Goal: Communication & Community: Connect with others

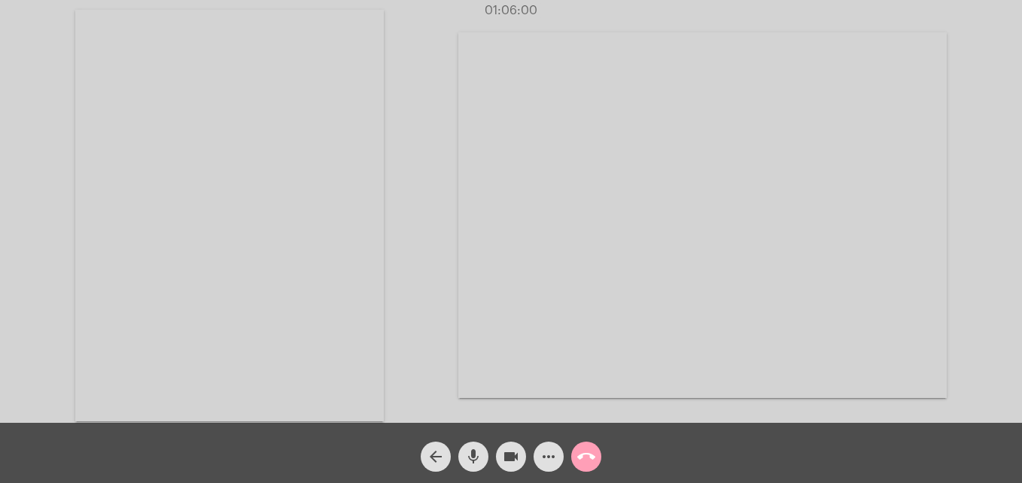
click at [589, 460] on mat-icon "call_end" at bounding box center [586, 457] width 18 height 18
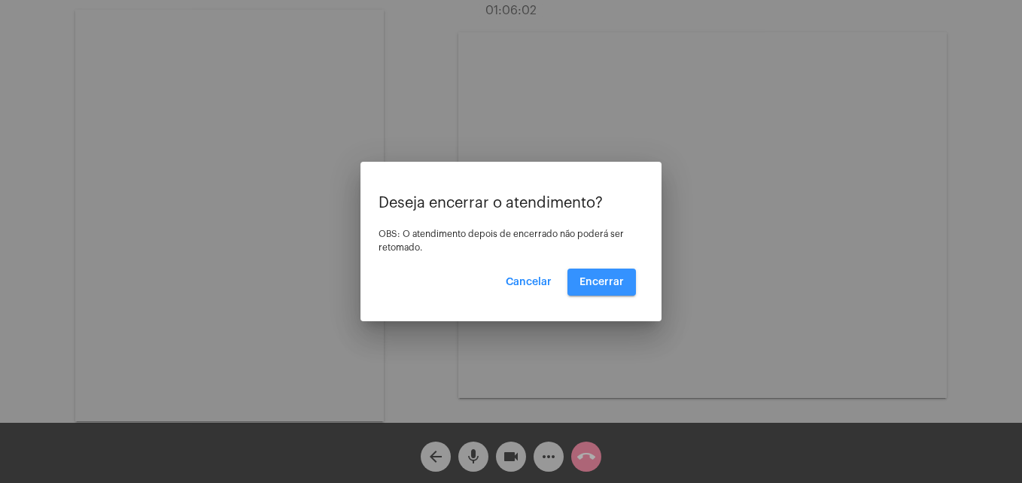
click at [605, 288] on button "Encerrar" at bounding box center [601, 282] width 68 height 27
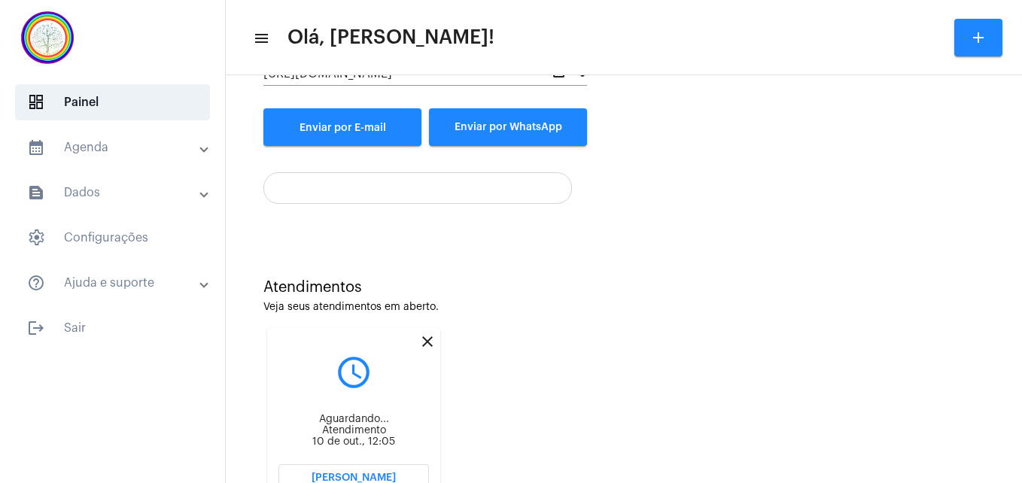
scroll to position [241, 0]
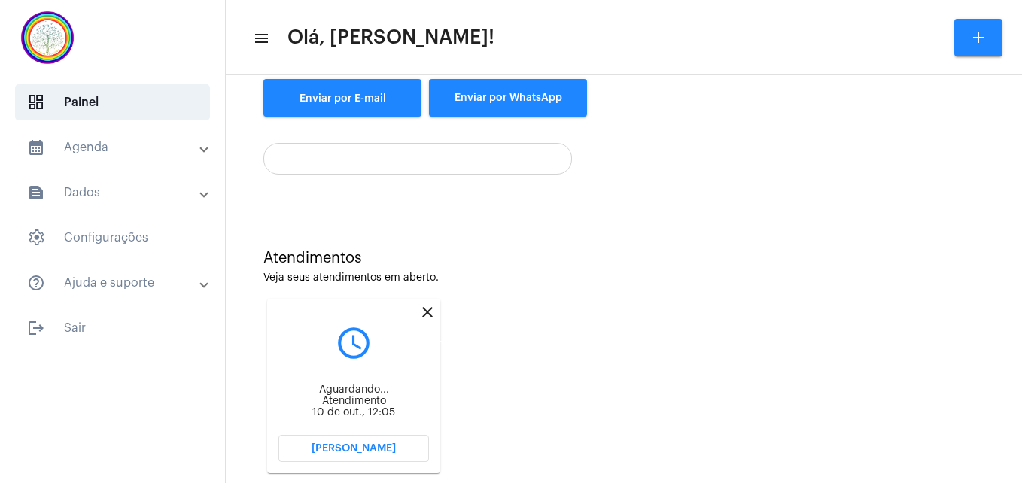
click at [428, 312] on mat-icon "close" at bounding box center [427, 312] width 18 height 18
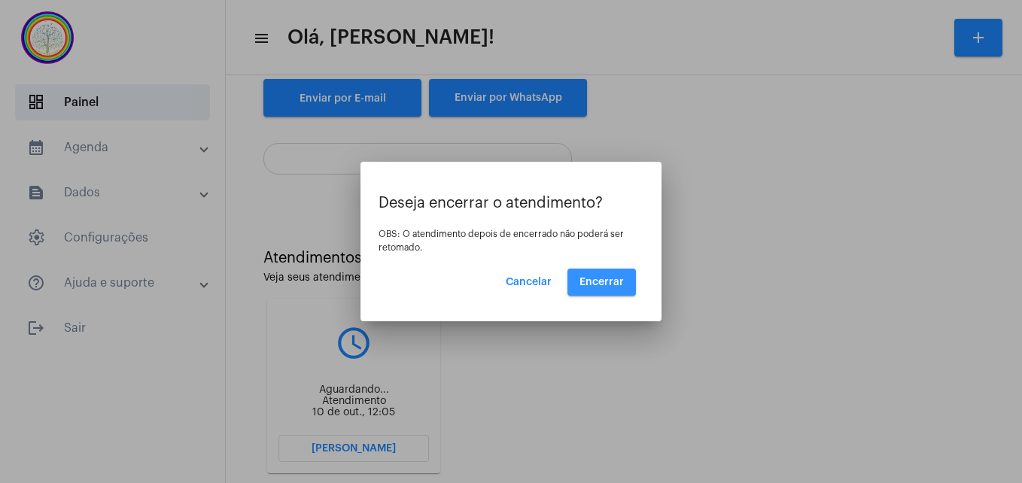
click at [598, 283] on span "Encerrar" at bounding box center [602, 282] width 44 height 11
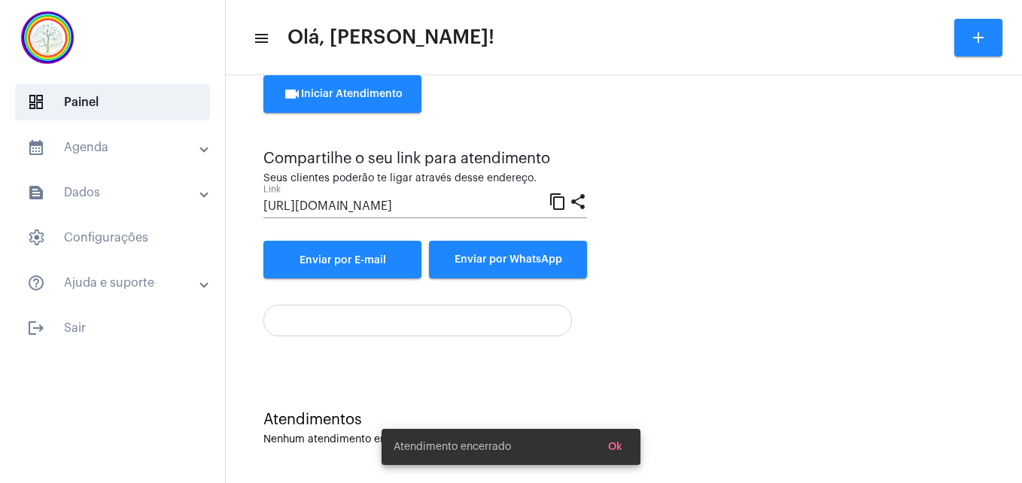
scroll to position [79, 0]
